Goal: Task Accomplishment & Management: Manage account settings

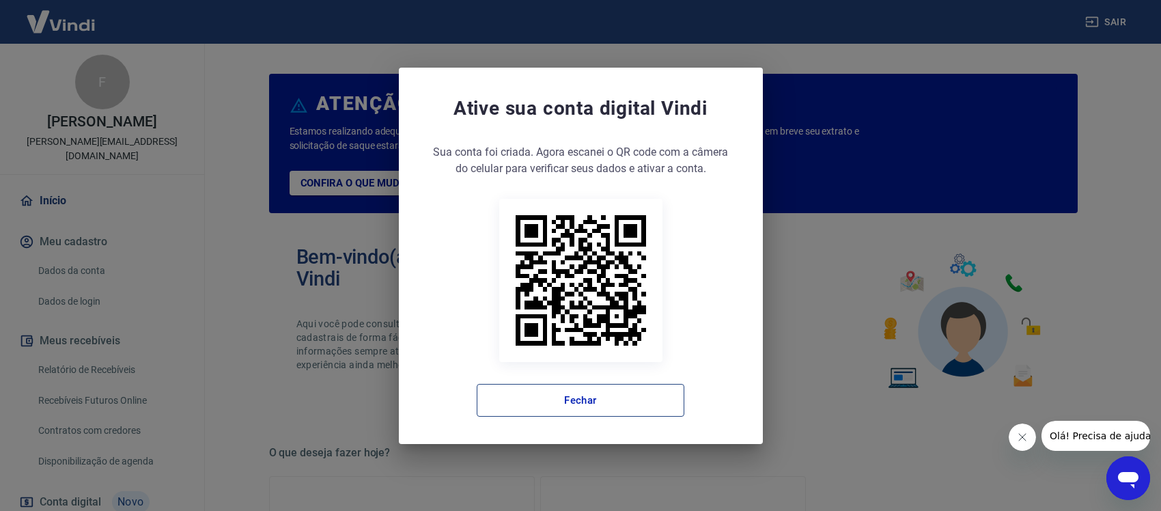
click at [629, 391] on button "Fechar" at bounding box center [581, 400] width 208 height 33
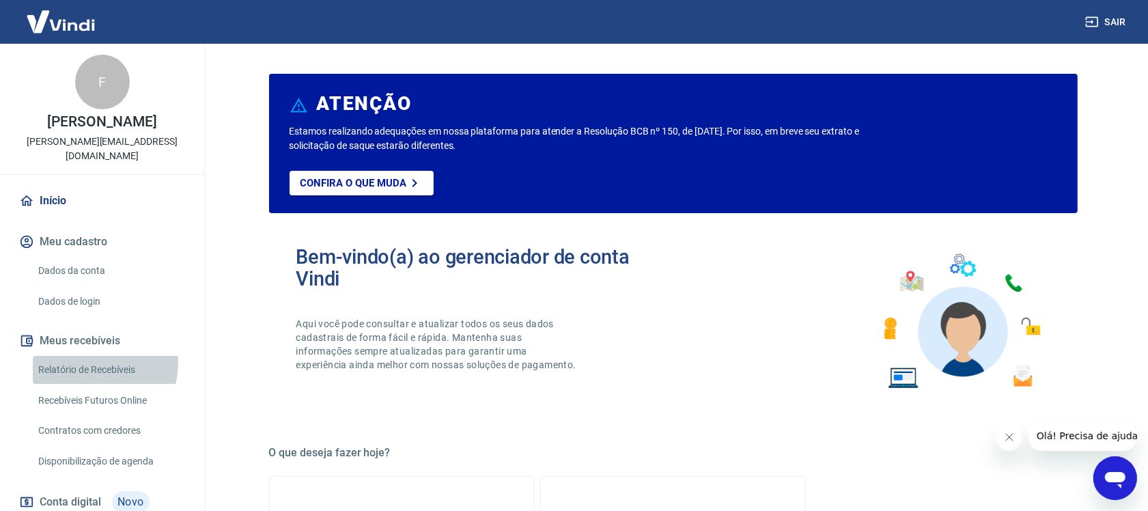
click at [93, 377] on link "Relatório de Recebíveis" at bounding box center [110, 370] width 155 height 28
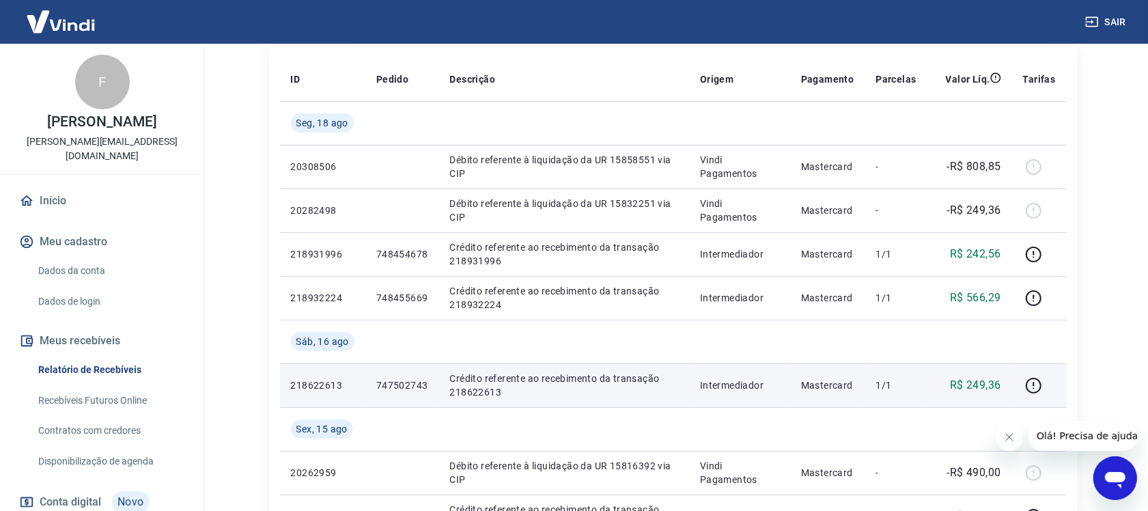
scroll to position [85, 0]
